Goal: Navigation & Orientation: Find specific page/section

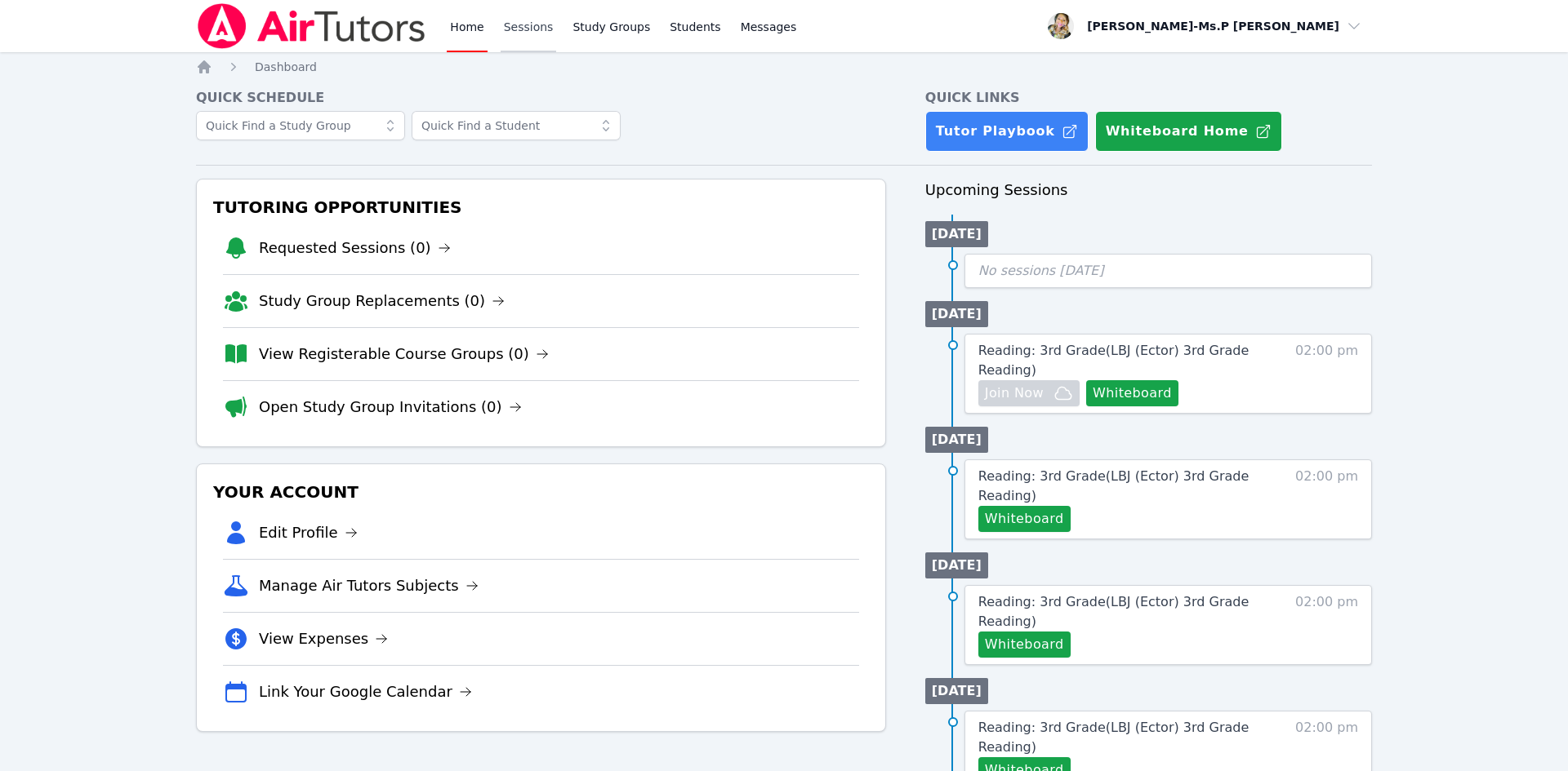
click at [501, 23] on link "Sessions" at bounding box center [528, 26] width 56 height 53
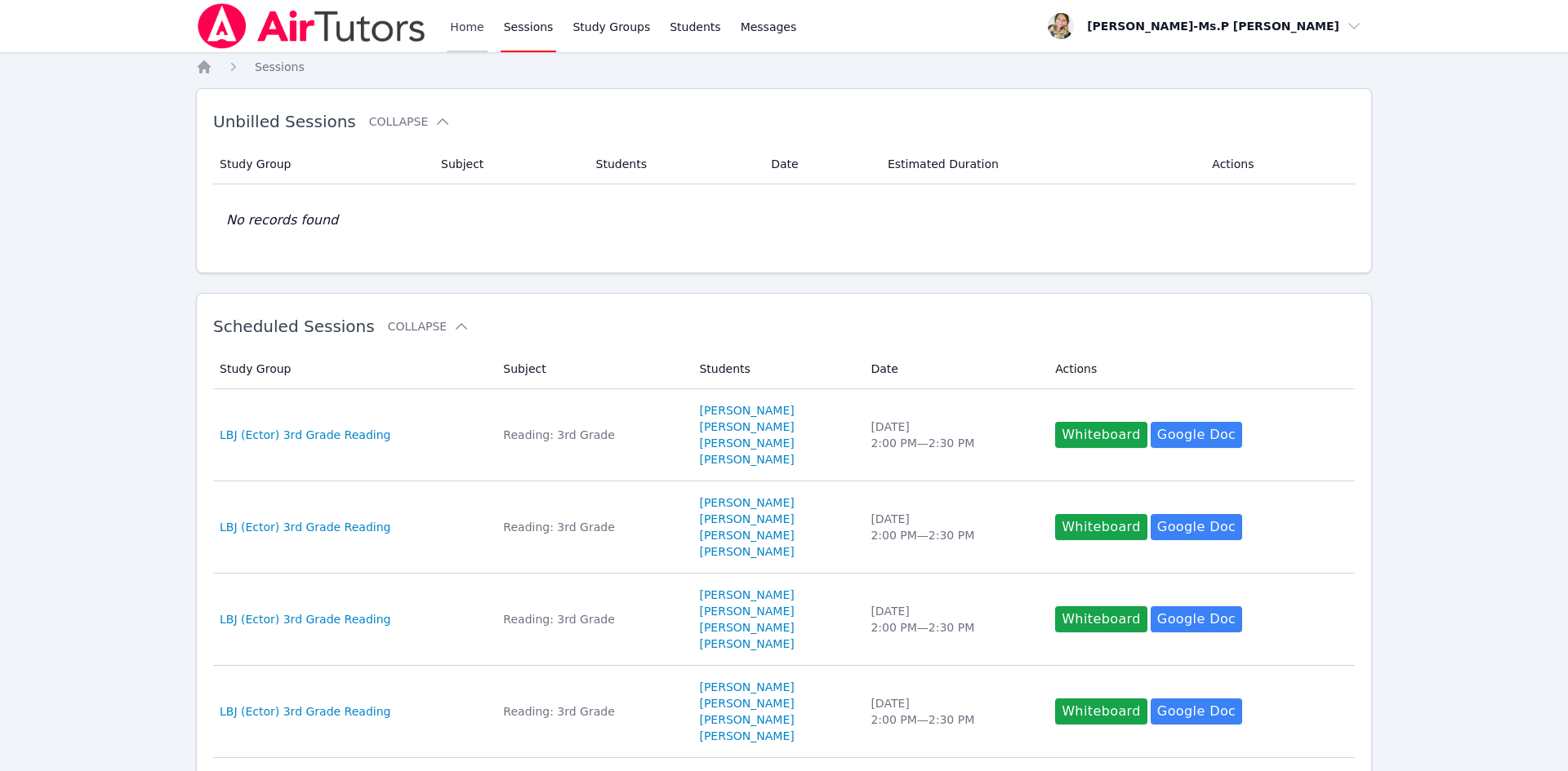
click at [466, 38] on link "Home" at bounding box center [467, 26] width 40 height 53
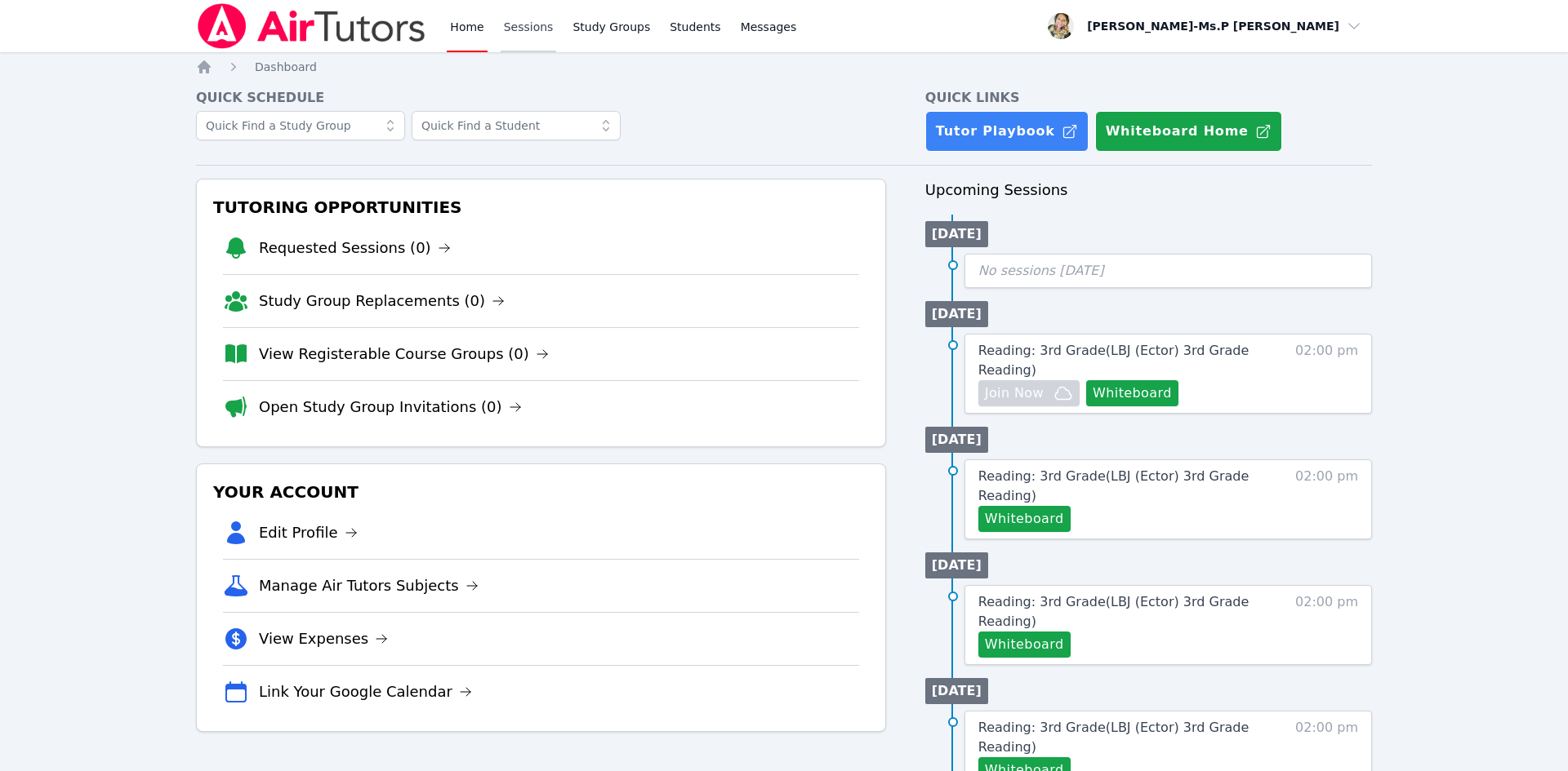
click at [538, 40] on link "Sessions" at bounding box center [528, 26] width 56 height 53
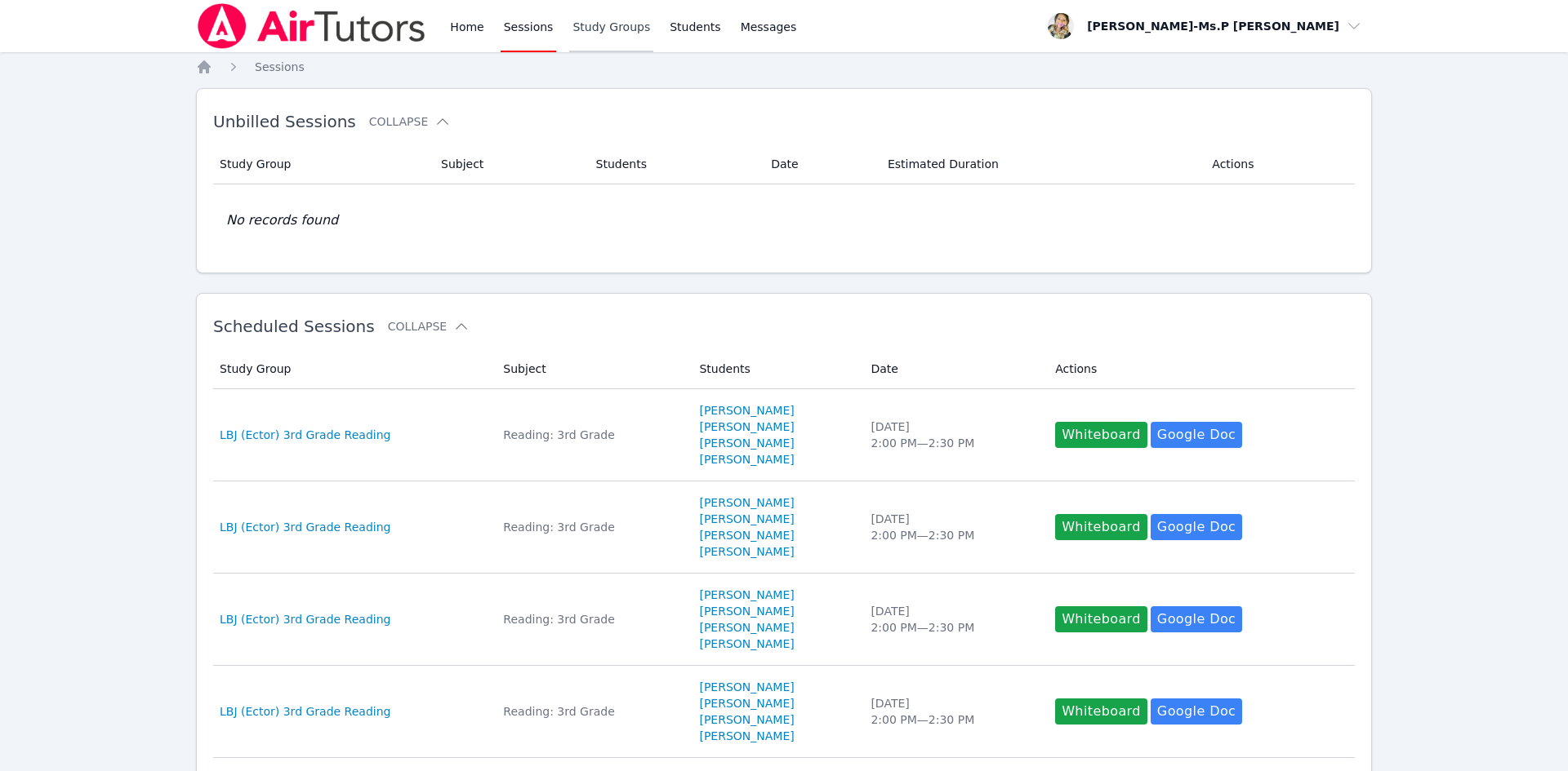
click at [582, 31] on link "Study Groups" at bounding box center [610, 26] width 84 height 53
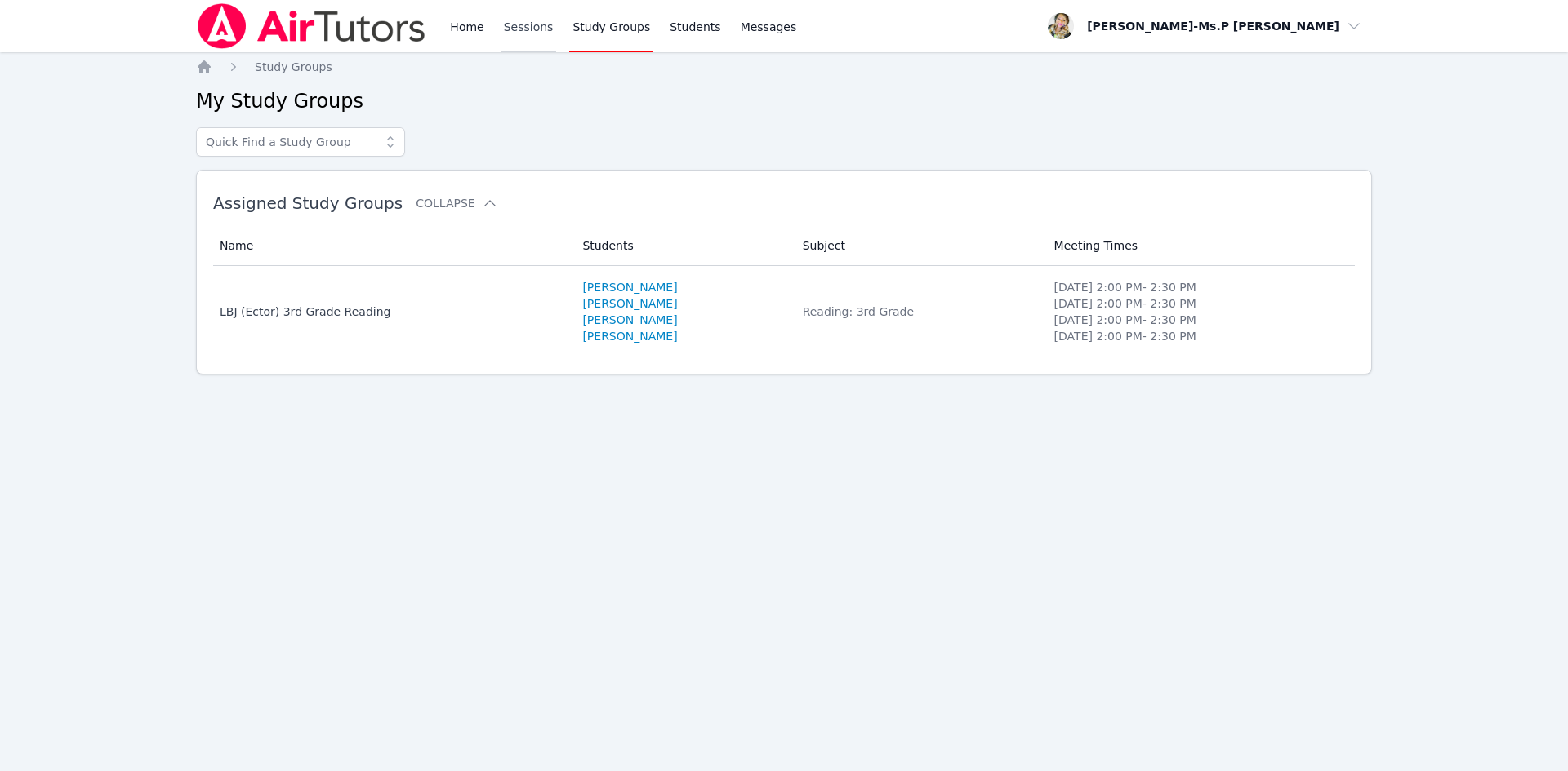
click at [505, 20] on link "Sessions" at bounding box center [528, 26] width 56 height 53
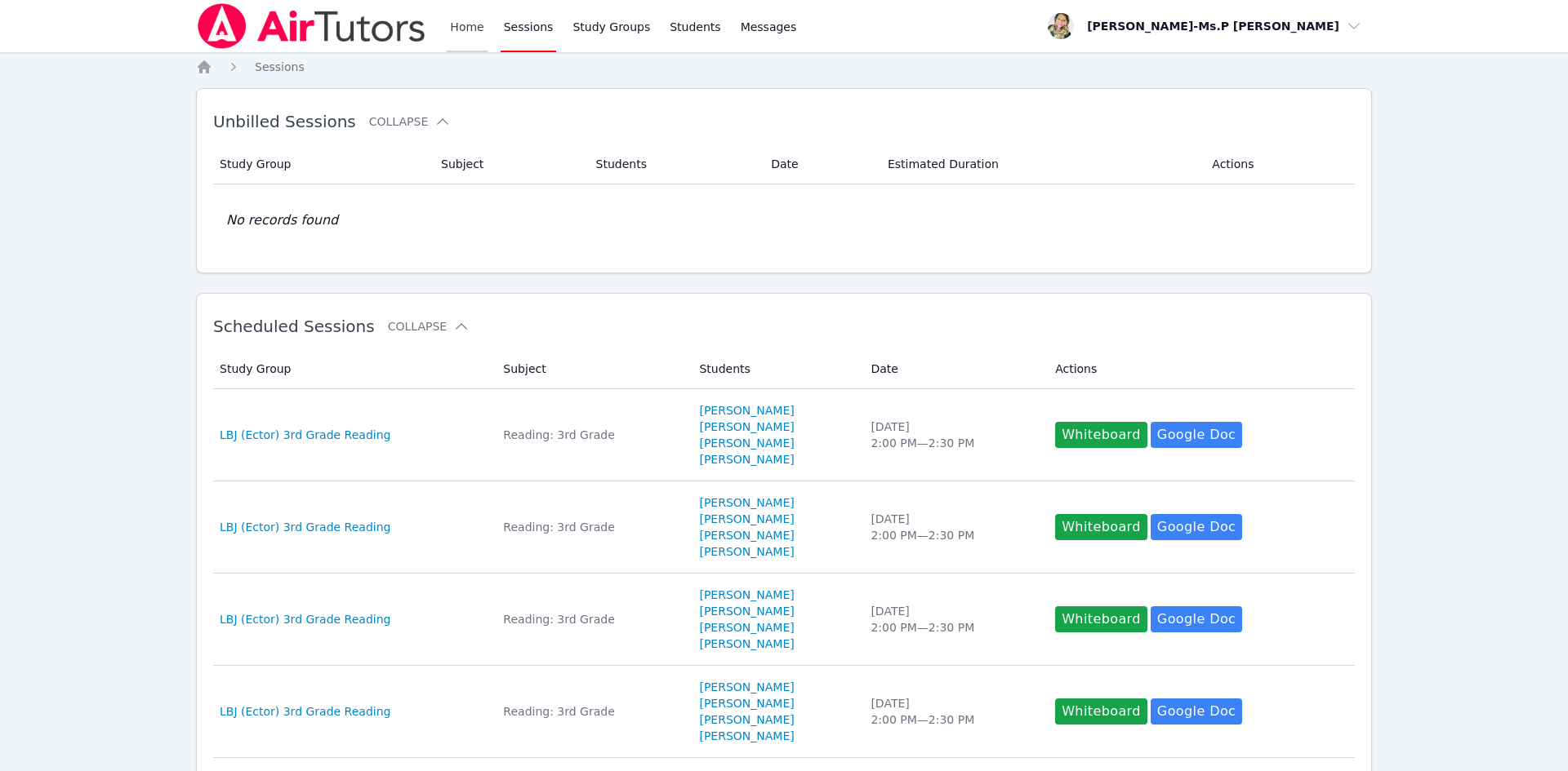
click at [457, 27] on link "Home" at bounding box center [467, 26] width 40 height 53
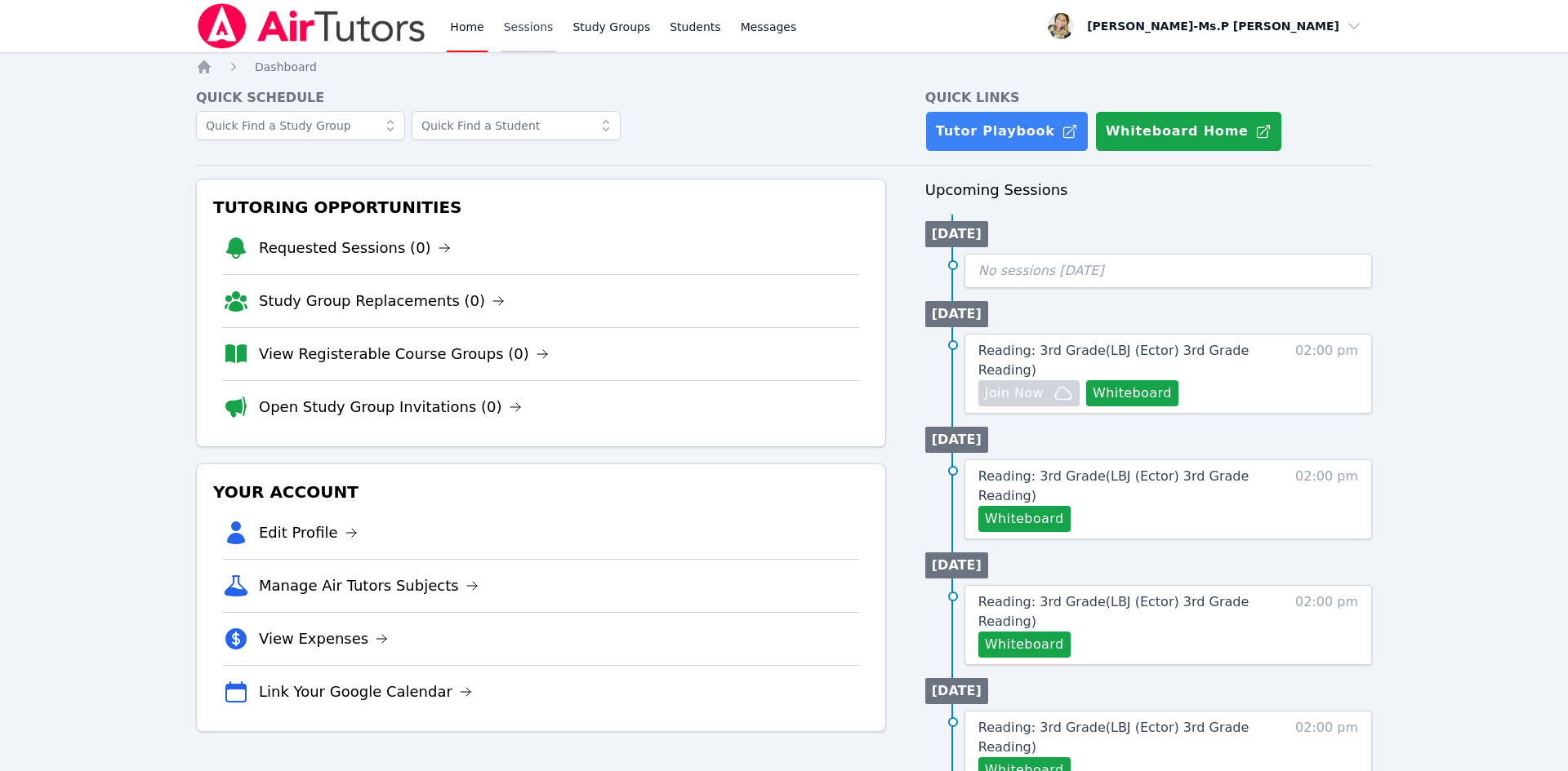
click at [545, 21] on link "Sessions" at bounding box center [528, 26] width 56 height 53
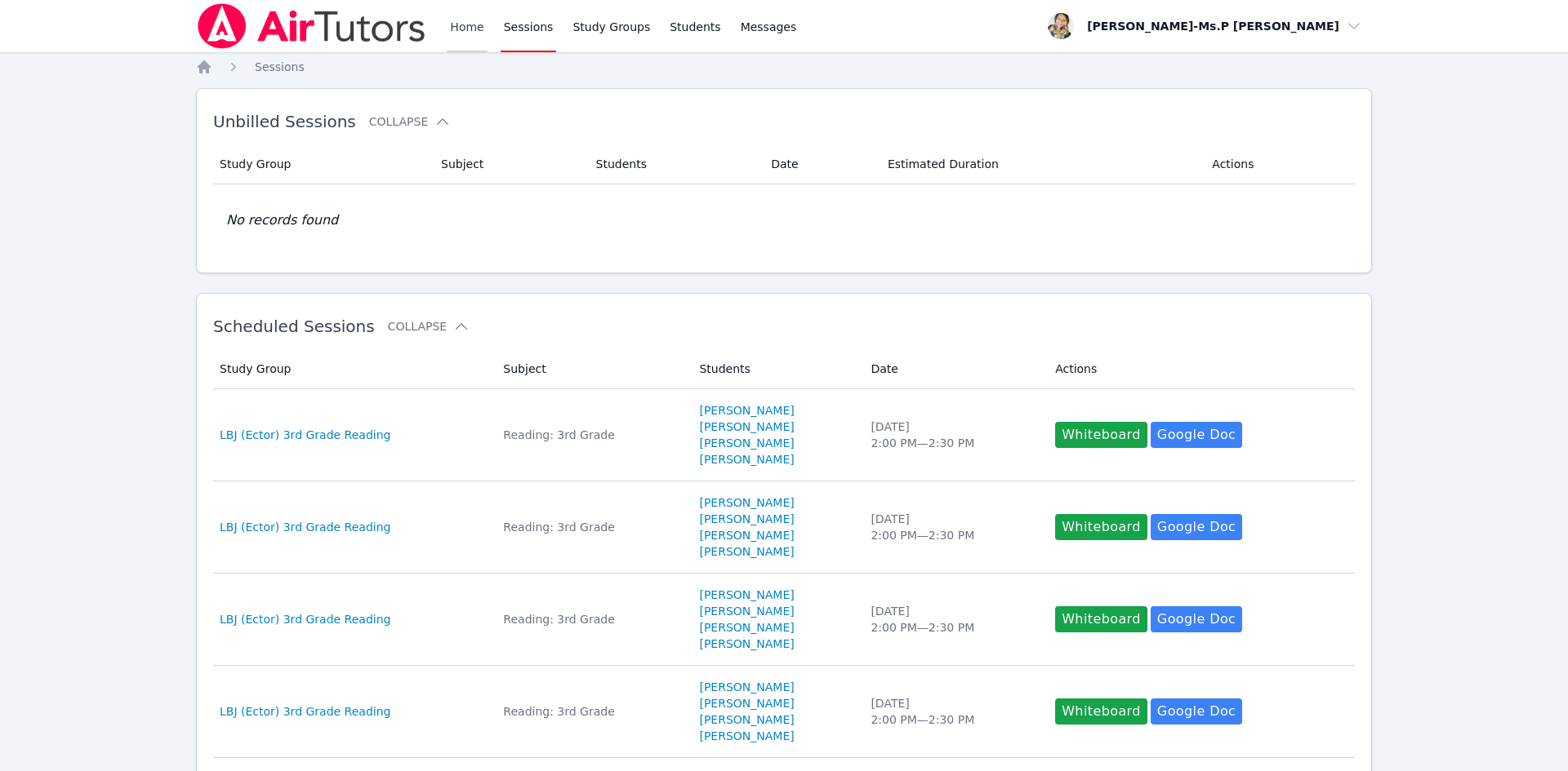
click at [453, 28] on link "Home" at bounding box center [467, 26] width 40 height 53
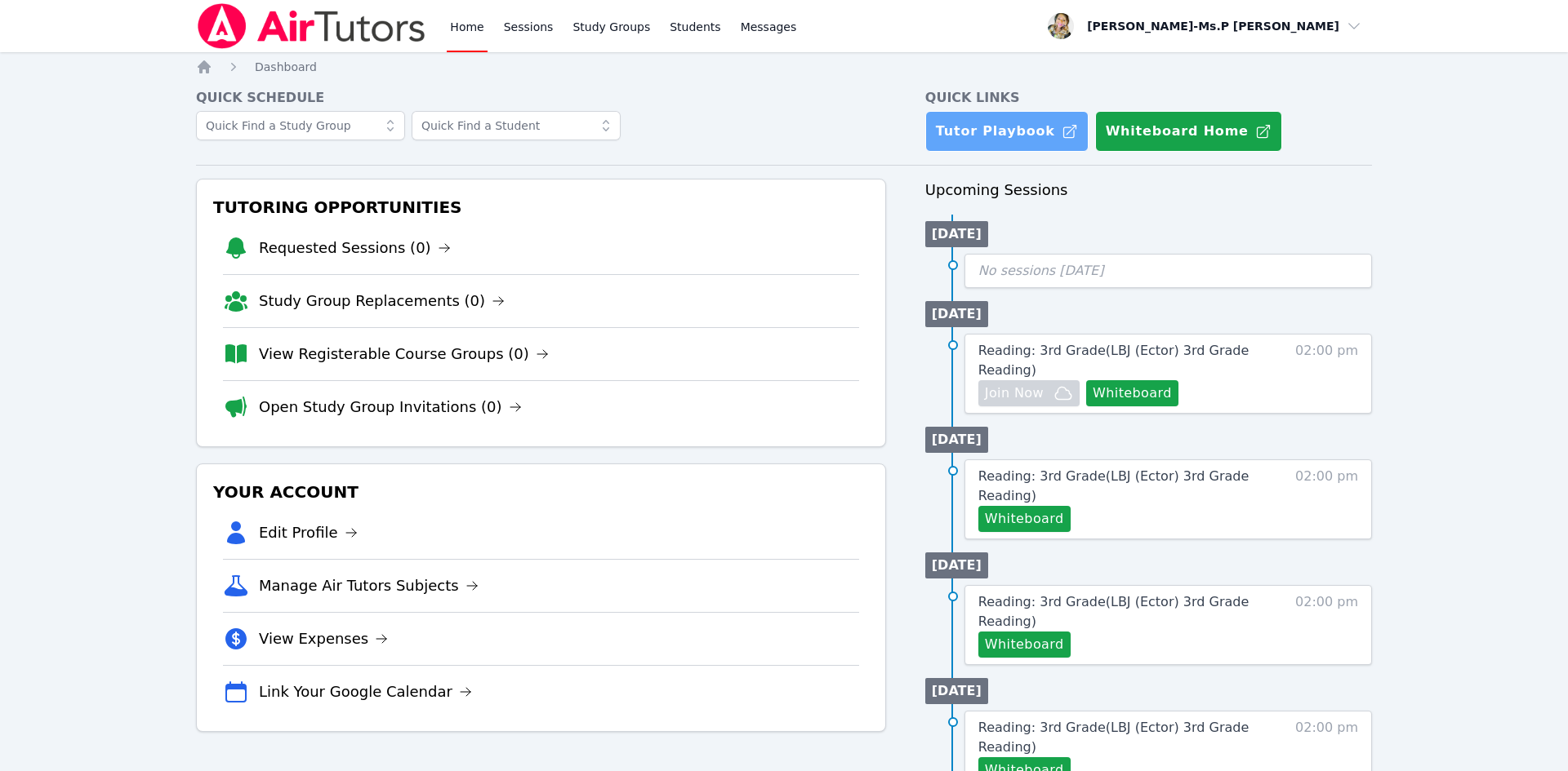
click at [992, 143] on link "Tutor Playbook" at bounding box center [1006, 131] width 163 height 41
click at [512, 16] on link "Sessions" at bounding box center [528, 26] width 56 height 53
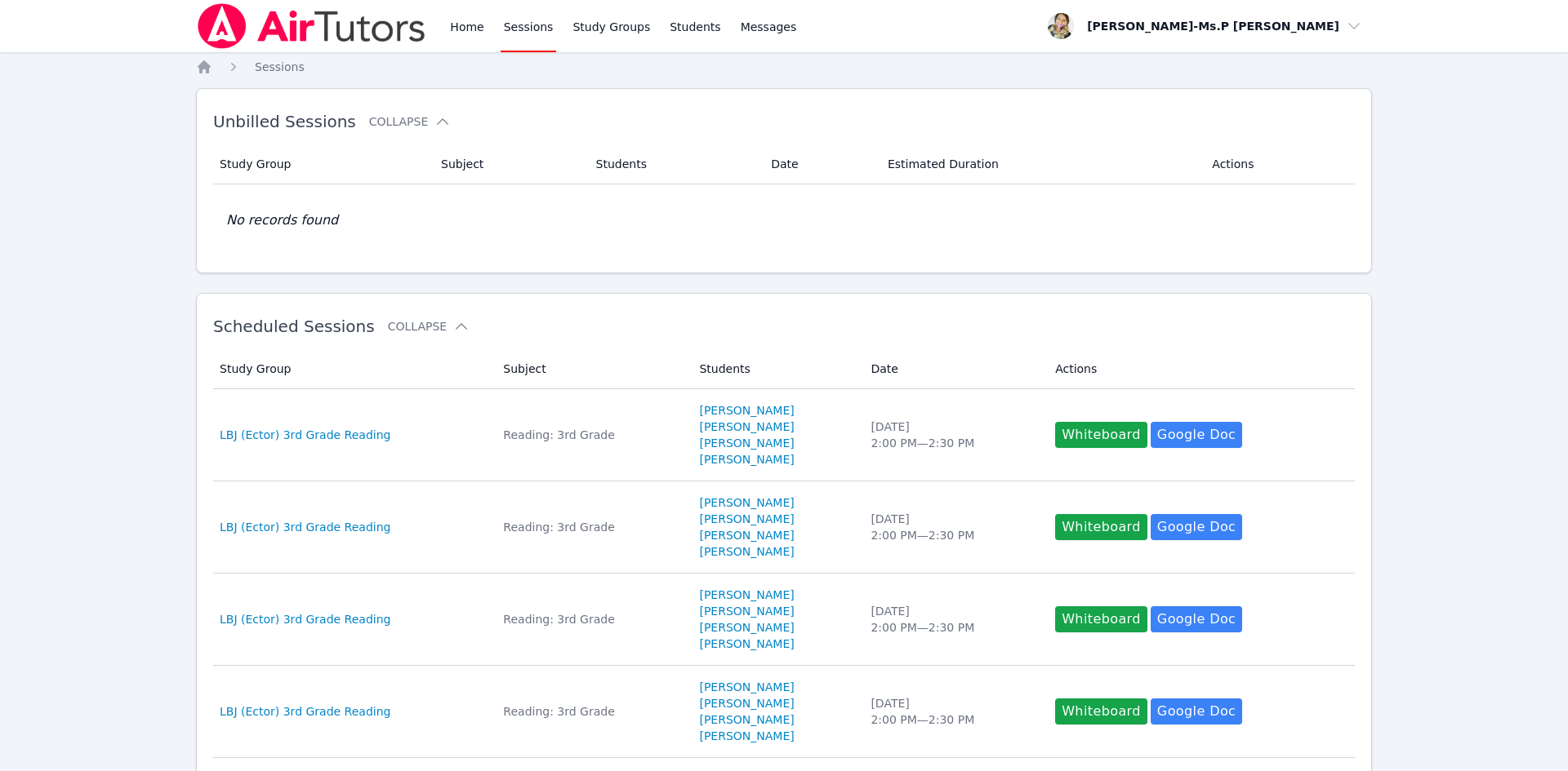
click at [446, 26] on div "Home Sessions Study Groups Students Messages" at bounding box center [497, 26] width 603 height 53
click at [464, 28] on link "Home" at bounding box center [467, 26] width 40 height 53
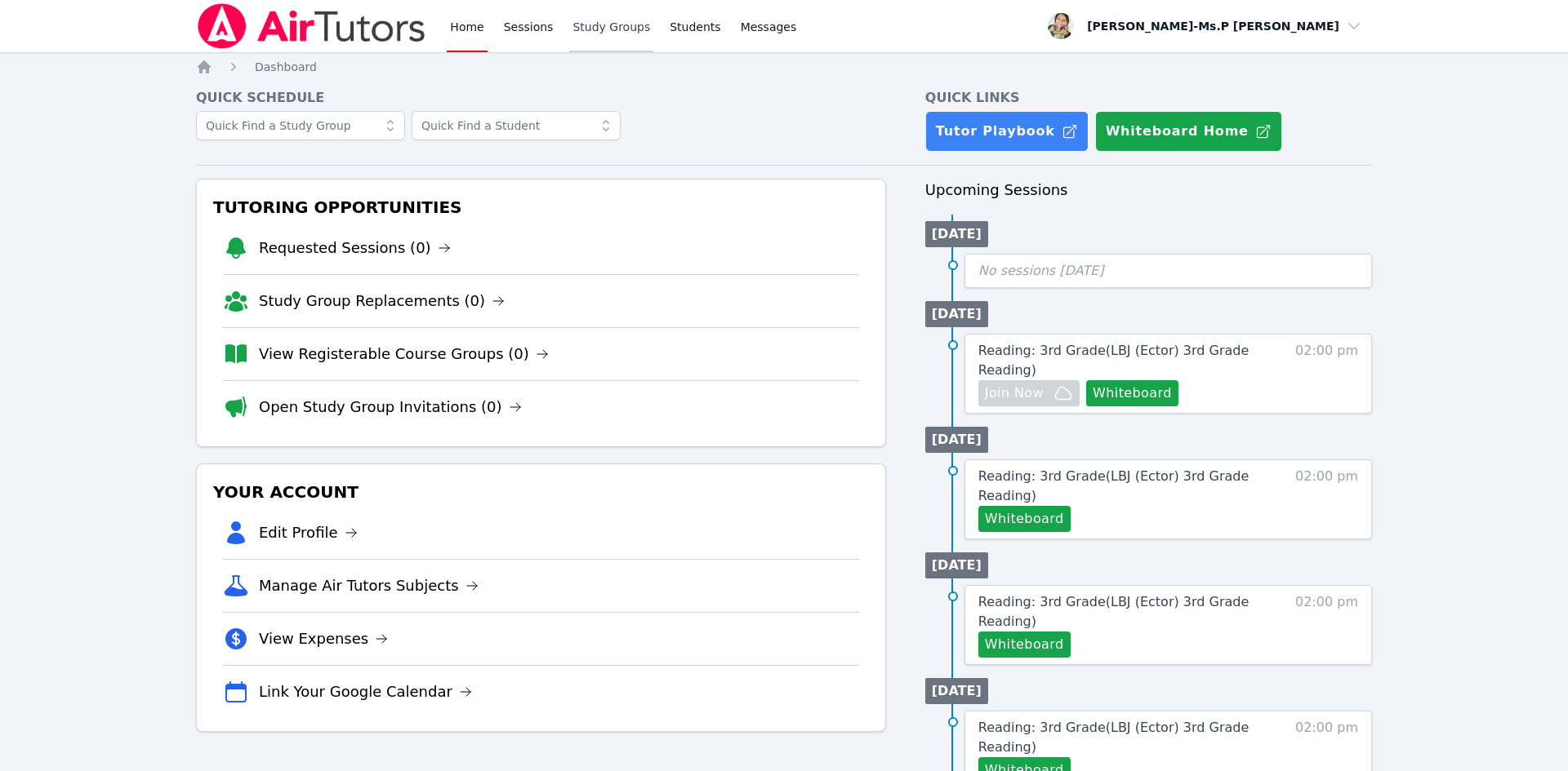
click at [620, 22] on link "Study Groups" at bounding box center [610, 26] width 84 height 53
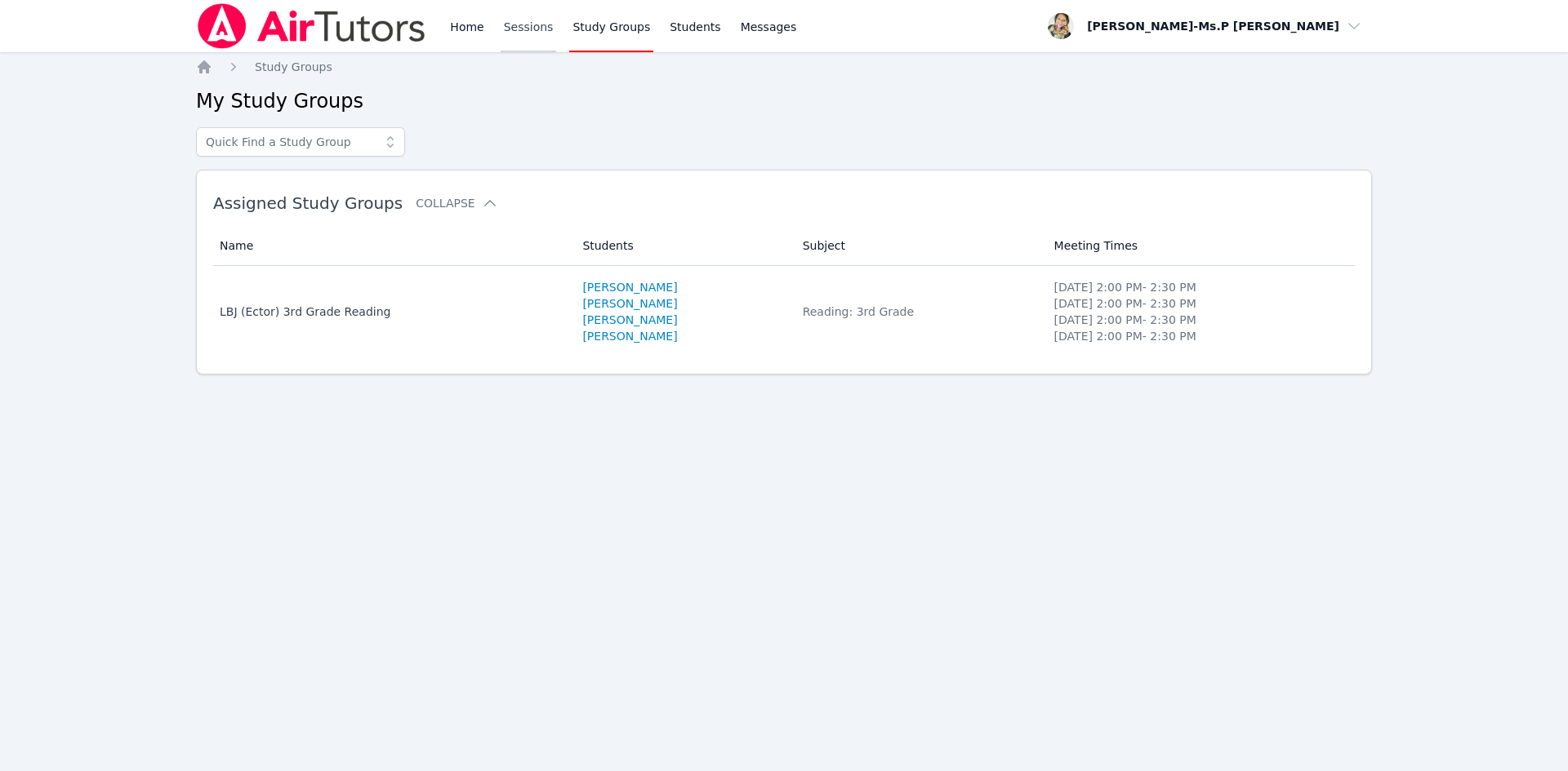
click at [520, 34] on link "Sessions" at bounding box center [528, 26] width 56 height 53
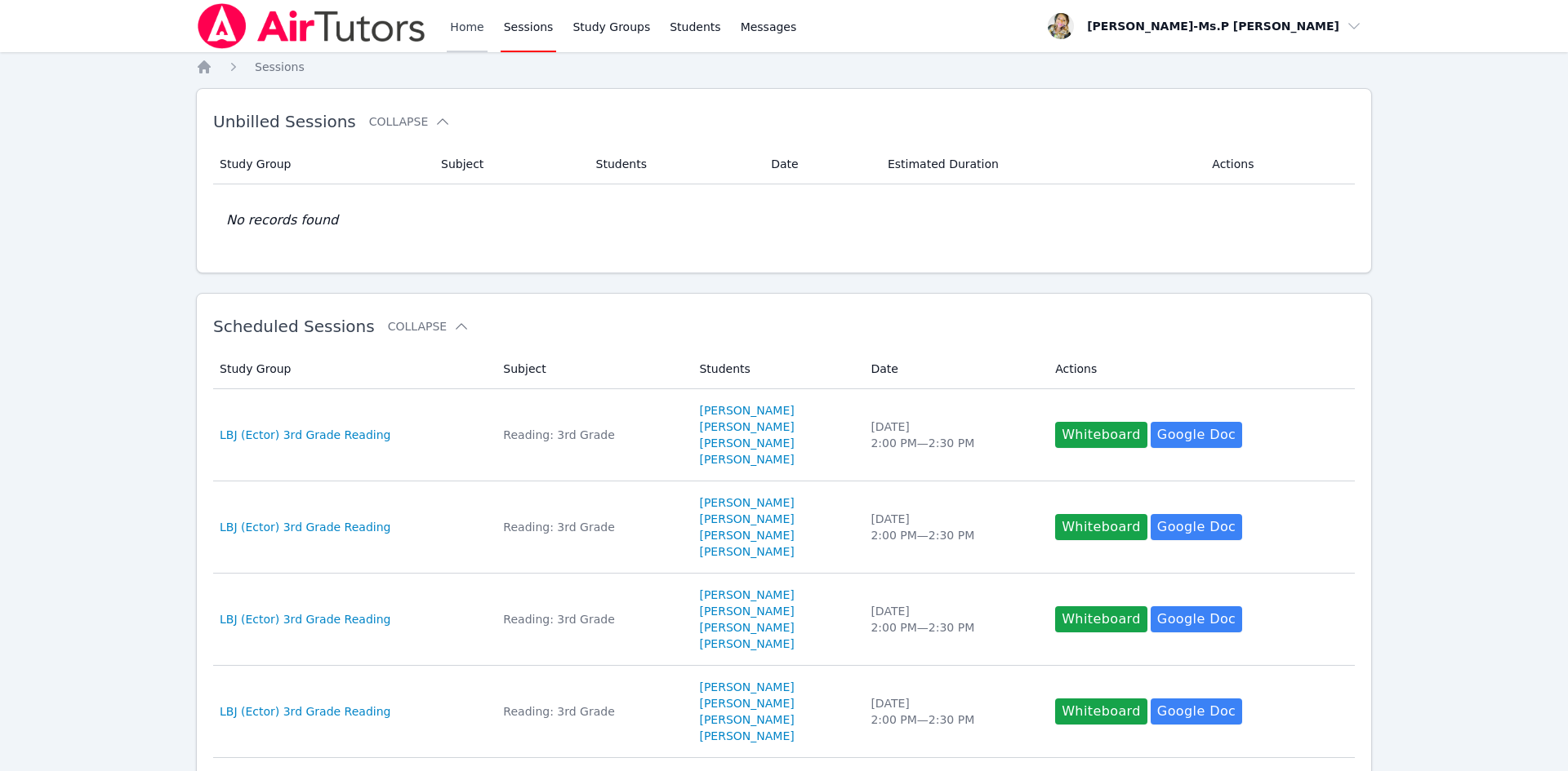
click at [455, 25] on link "Home" at bounding box center [467, 26] width 40 height 53
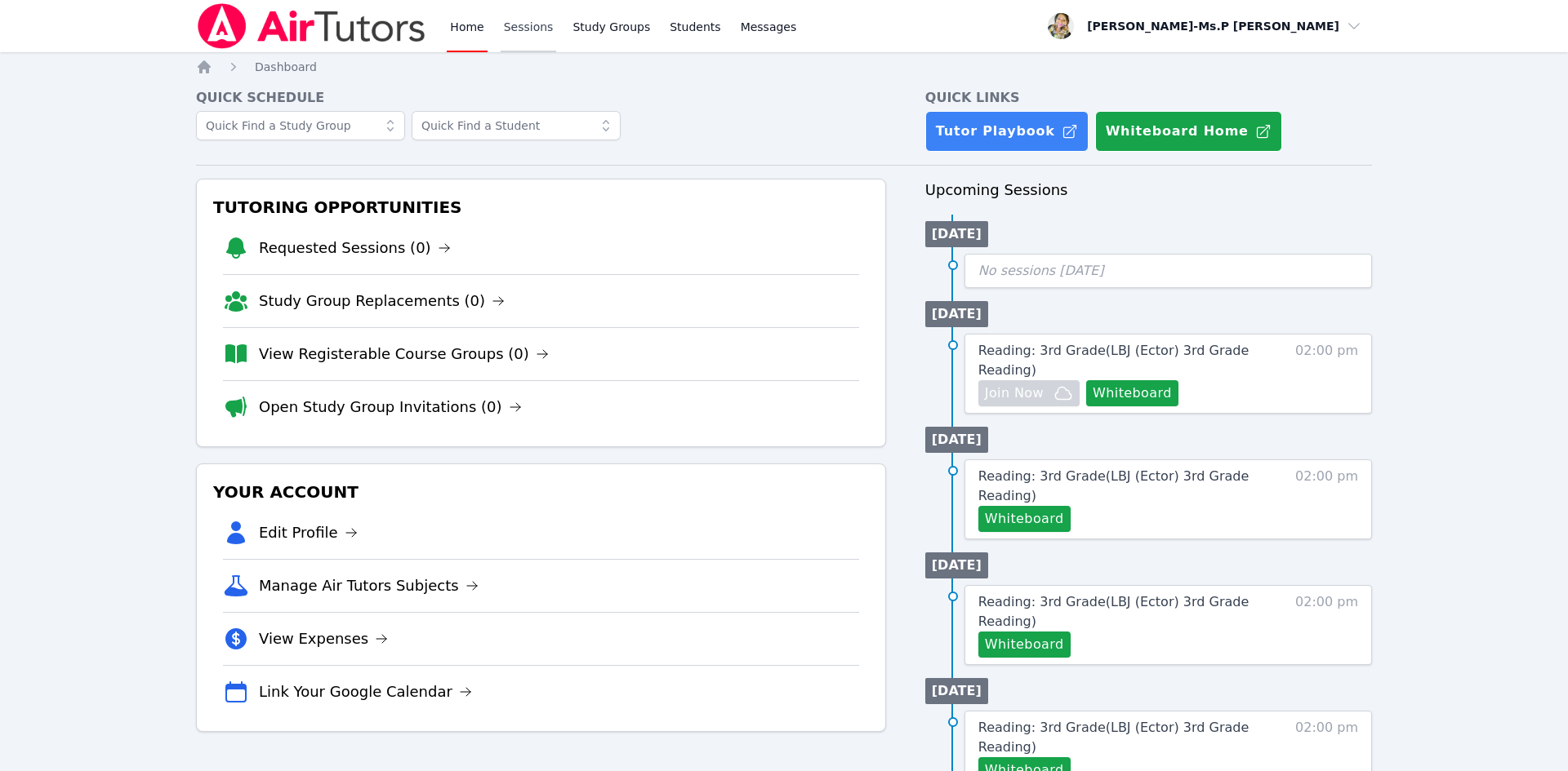
click at [548, 25] on link "Sessions" at bounding box center [528, 26] width 56 height 53
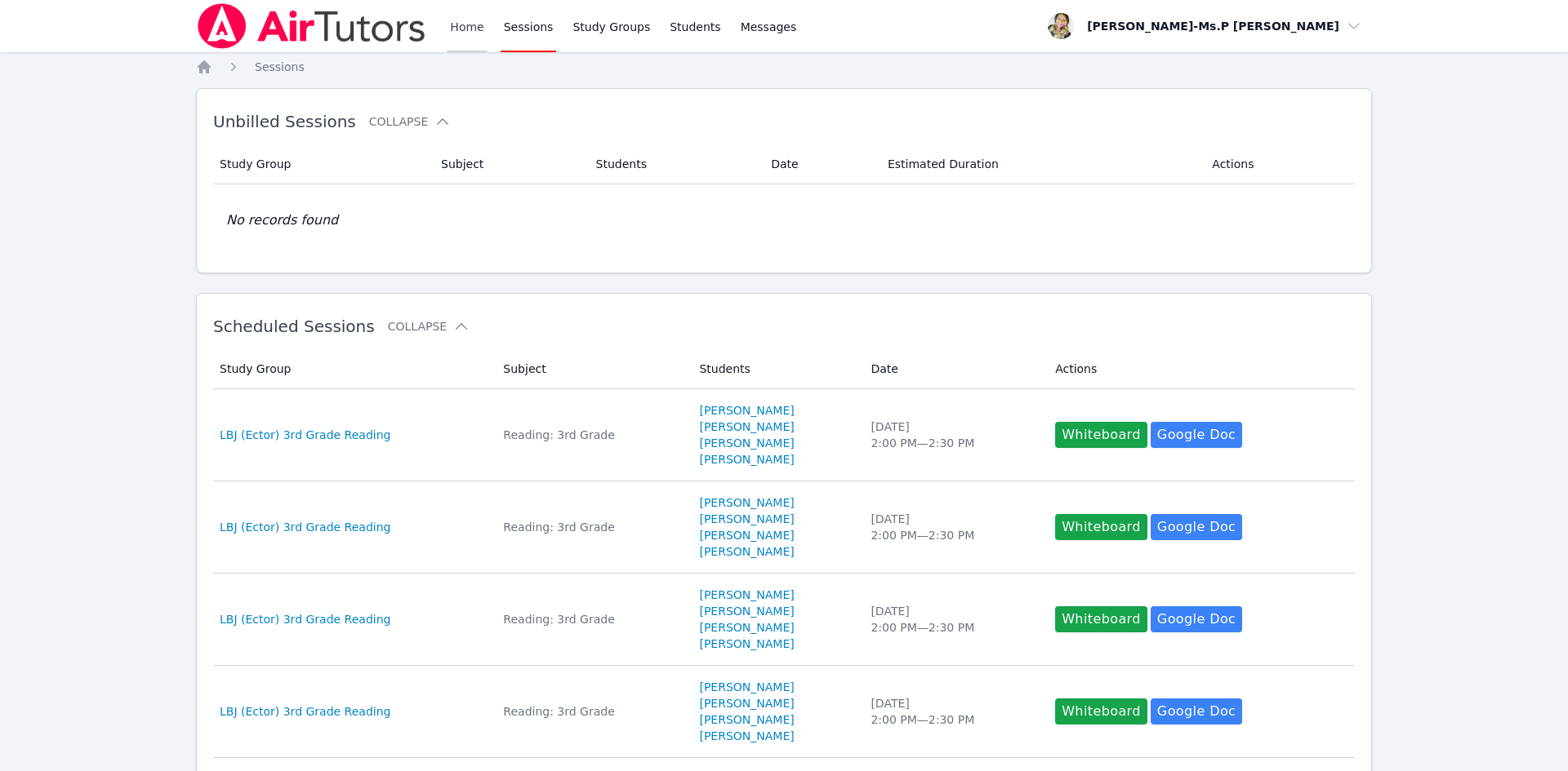
click at [467, 24] on link "Home" at bounding box center [467, 26] width 40 height 53
